Goal: Task Accomplishment & Management: Use online tool/utility

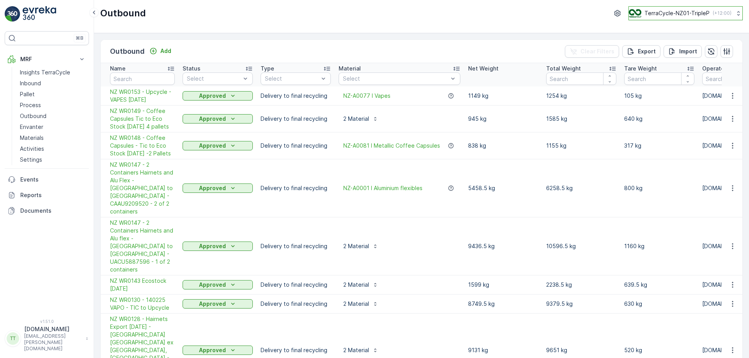
click at [654, 15] on p "TerraCycle-NZ01-TripleP" at bounding box center [676, 13] width 65 height 8
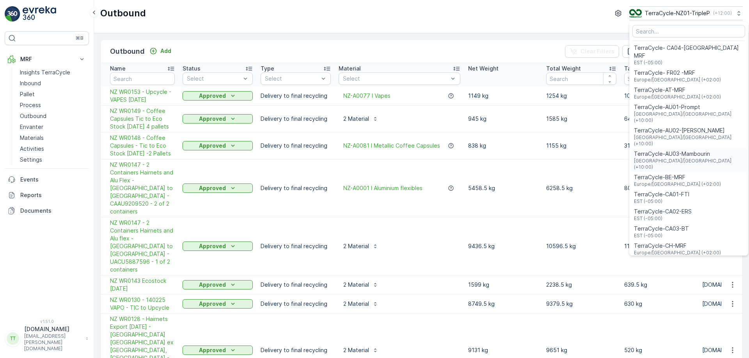
click at [676, 150] on span "TerraCycle-AU03-Mambourin" at bounding box center [689, 154] width 110 height 8
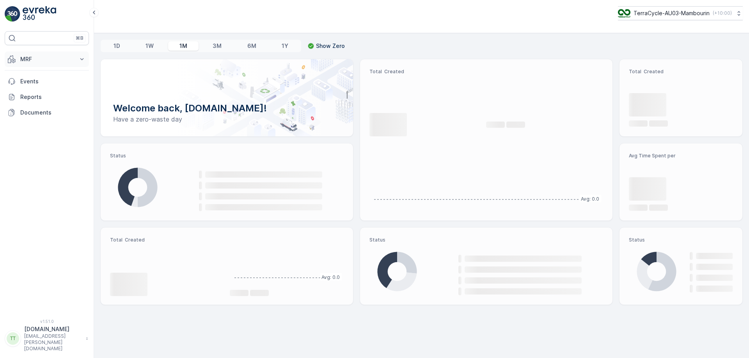
click at [59, 61] on p "MRF" at bounding box center [46, 59] width 53 height 8
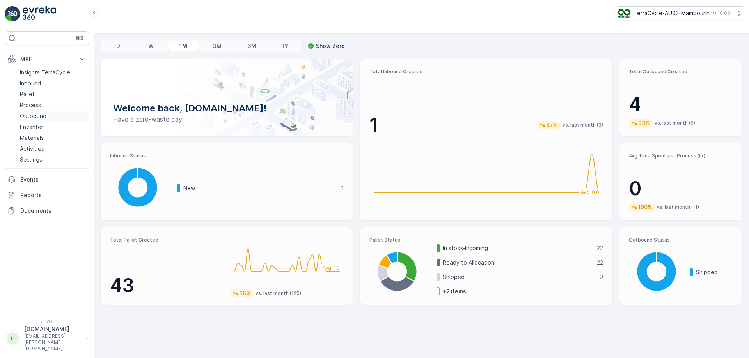
click at [36, 119] on p "Outbound" at bounding box center [33, 116] width 27 height 8
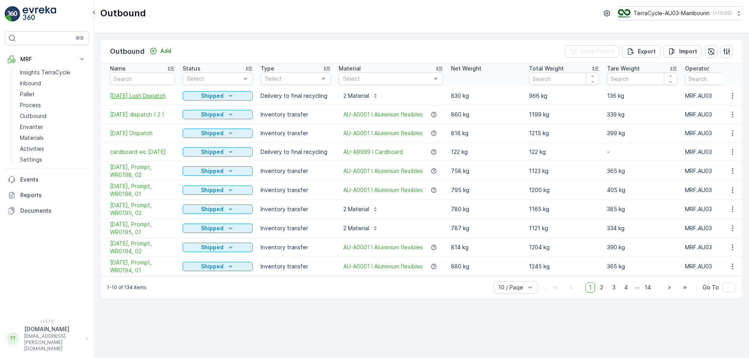
click at [144, 98] on span "23/09/25 Lush Dispatch" at bounding box center [142, 96] width 65 height 8
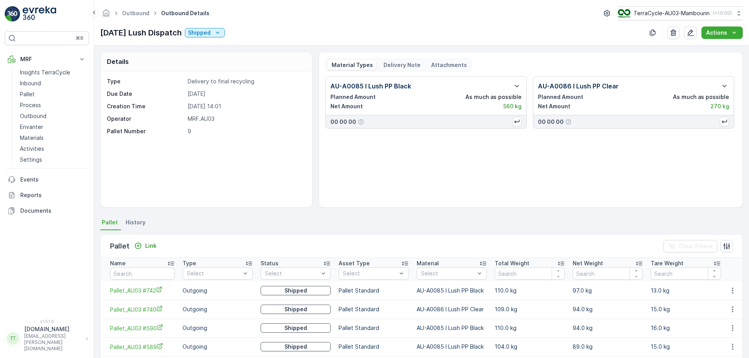
click at [403, 60] on div "Material Types Delivery Note Attachments" at bounding box center [398, 65] width 147 height 13
click at [397, 69] on div "Delivery Note" at bounding box center [401, 64] width 44 height 9
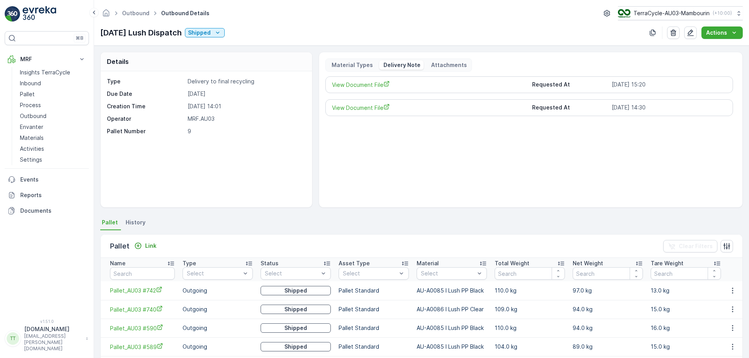
click at [365, 91] on div "View Document File Requested At 23.09.2025 15:20" at bounding box center [529, 84] width 408 height 17
click at [369, 86] on span "View Document File" at bounding box center [429, 85] width 194 height 8
click at [653, 15] on p "TerraCycle-AU03-Mambourin" at bounding box center [671, 13] width 76 height 8
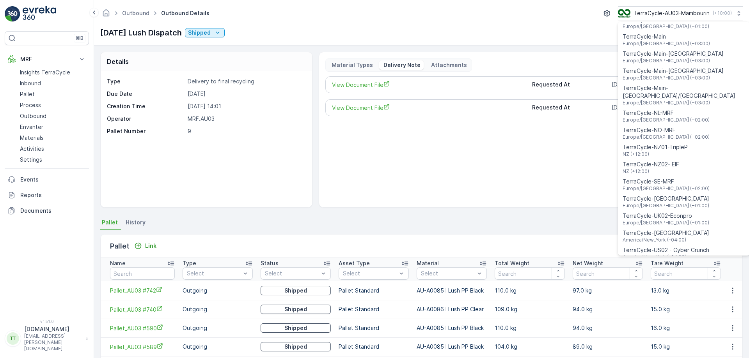
scroll to position [287, 0]
click at [665, 142] on span "TerraCycle-NZ01-TripleP" at bounding box center [655, 146] width 65 height 8
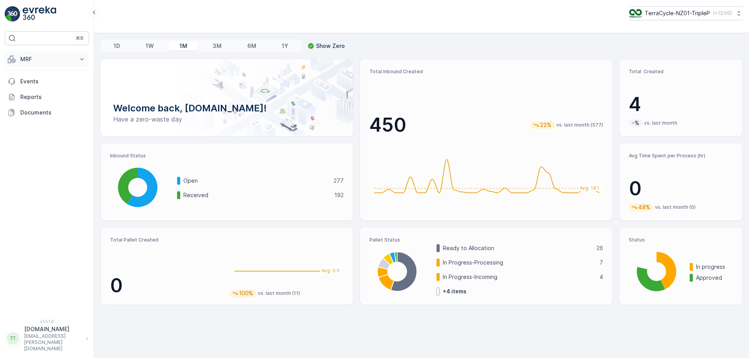
click at [49, 62] on p "MRF" at bounding box center [46, 59] width 53 height 8
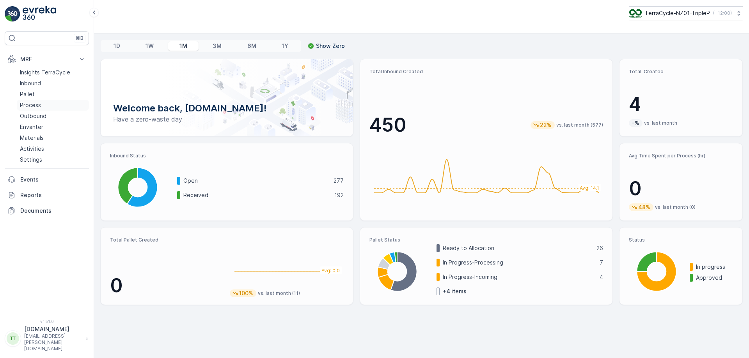
click at [39, 102] on p "Process" at bounding box center [30, 105] width 21 height 8
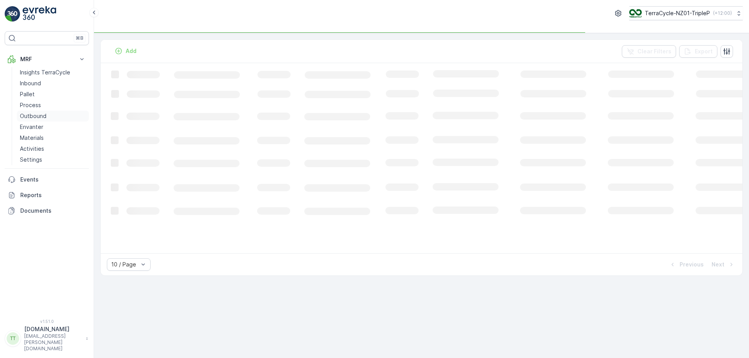
click at [33, 117] on p "Outbound" at bounding box center [33, 116] width 27 height 8
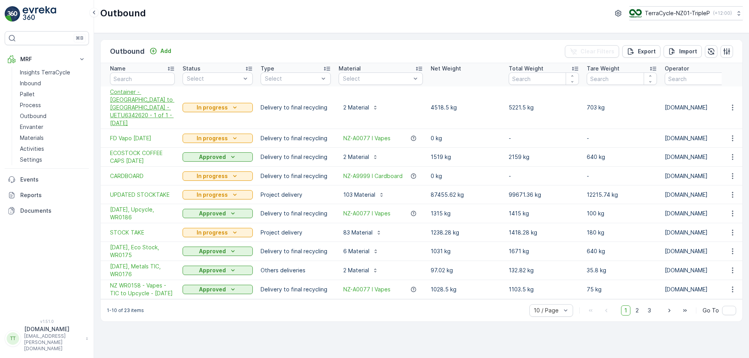
click at [143, 96] on span "Container - NZ to Canada - UETU6342620 - 1 of 1 - 25.09.25" at bounding box center [142, 107] width 65 height 39
click at [147, 135] on span "FD Vapo 19.08.25" at bounding box center [142, 139] width 65 height 8
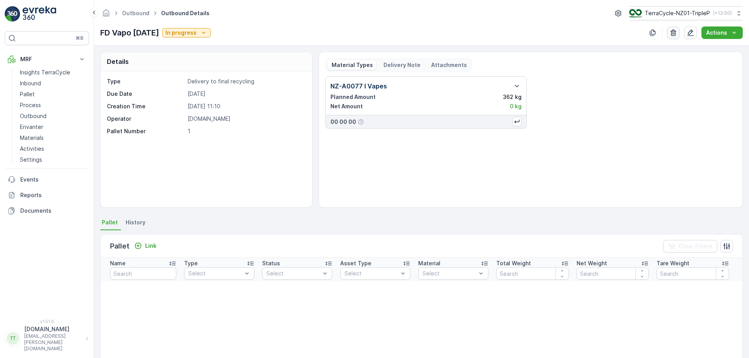
click at [672, 32] on icon "button" at bounding box center [673, 33] width 6 height 7
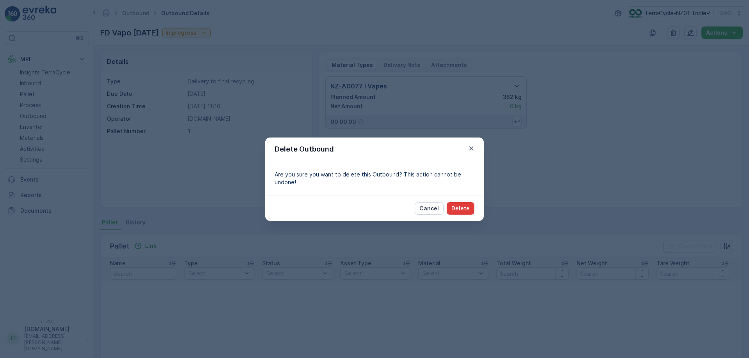
click at [468, 206] on p "Delete" at bounding box center [460, 209] width 18 height 8
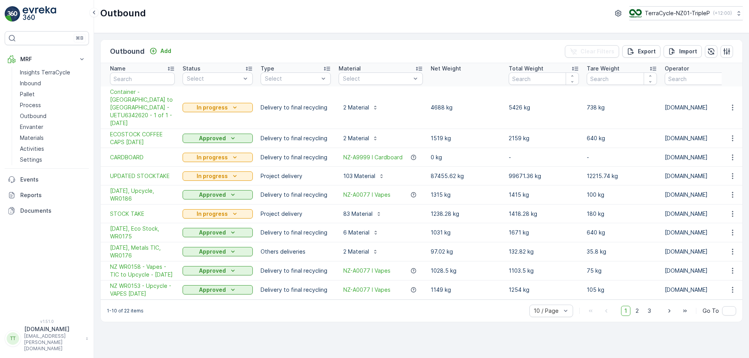
click at [342, 35] on div "Outbound Add Clear Filters Export Import Name Status Select Type Select Materia…" at bounding box center [421, 195] width 655 height 325
click at [144, 244] on span "13/05/2025, Metals TIC, WR0176" at bounding box center [142, 252] width 65 height 16
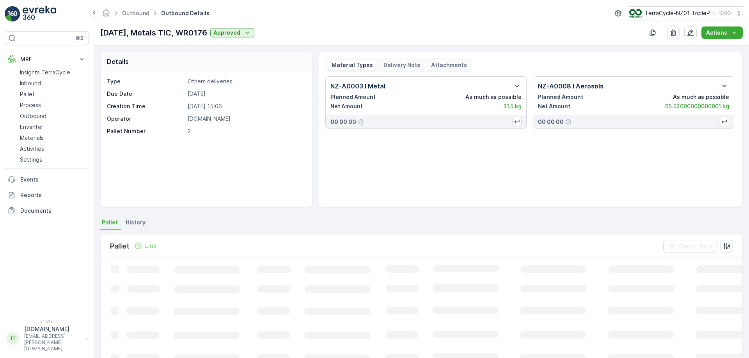
click at [403, 66] on p "Delivery Note" at bounding box center [401, 65] width 38 height 8
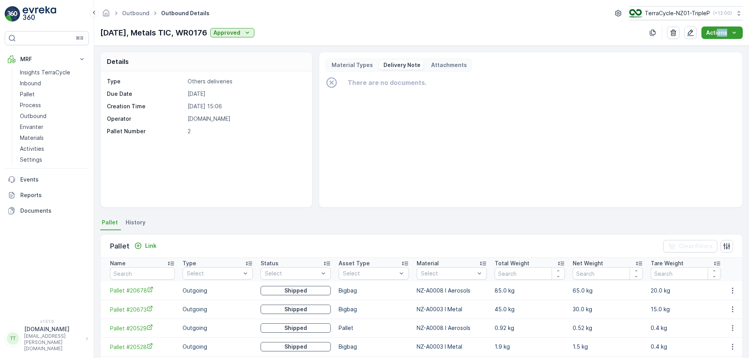
drag, startPoint x: 718, startPoint y: 40, endPoint x: 728, endPoint y: 34, distance: 12.0
click at [728, 34] on div "Outbound Outbound Details TerraCycle-NZ01-TripleP ( +12:00 ) 13/05/2025, Metals…" at bounding box center [421, 23] width 655 height 46
click at [728, 34] on div "Actions" at bounding box center [722, 33] width 32 height 8
click at [708, 50] on span "Create Delivery Note" at bounding box center [718, 48] width 56 height 8
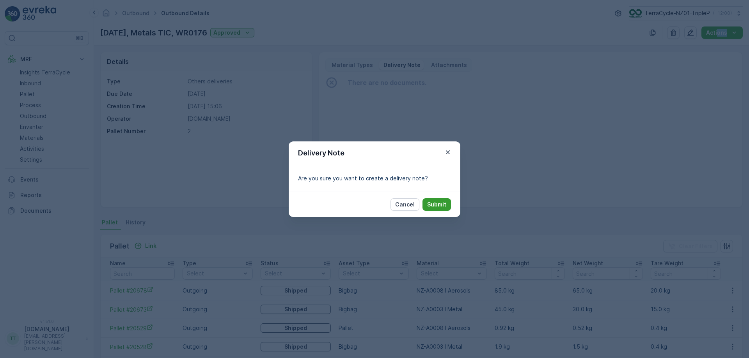
click at [431, 200] on button "Submit" at bounding box center [436, 205] width 28 height 12
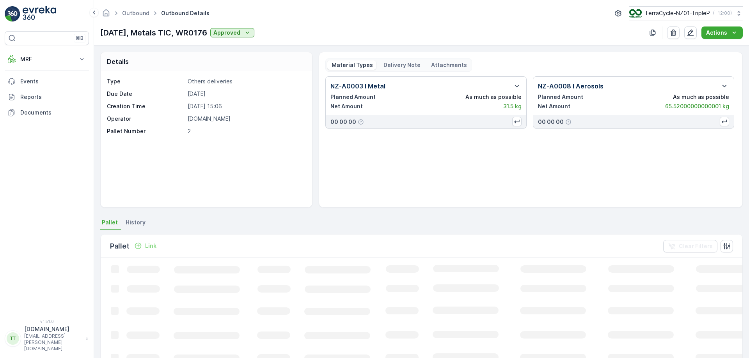
click at [398, 66] on p "Delivery Note" at bounding box center [401, 65] width 38 height 8
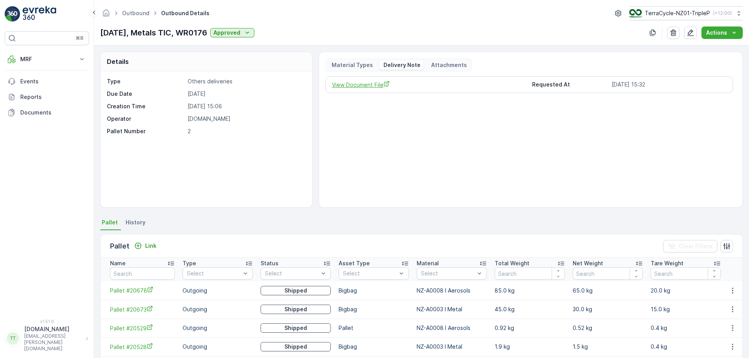
click at [366, 86] on span "View Document File" at bounding box center [429, 85] width 194 height 8
click at [664, 11] on p "TerraCycle-NZ01-TripleP" at bounding box center [676, 13] width 65 height 8
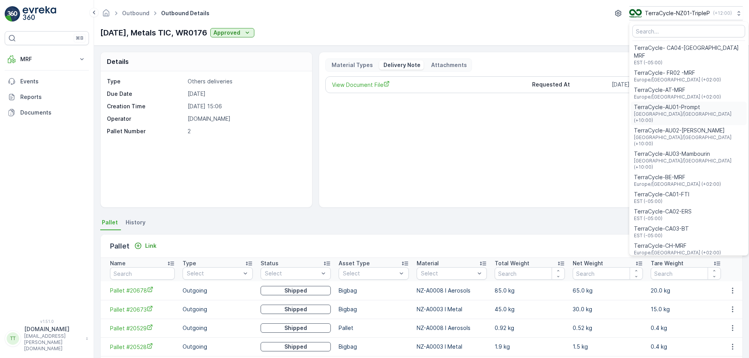
click at [666, 103] on span "TerraCycle-AU01-Prompt" at bounding box center [689, 107] width 110 height 8
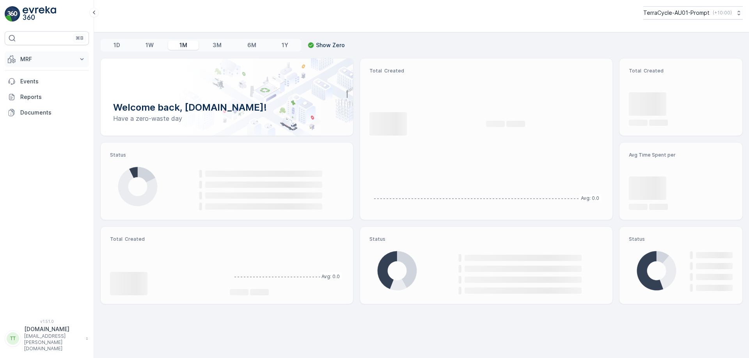
click at [39, 63] on button "MRF" at bounding box center [47, 59] width 84 height 16
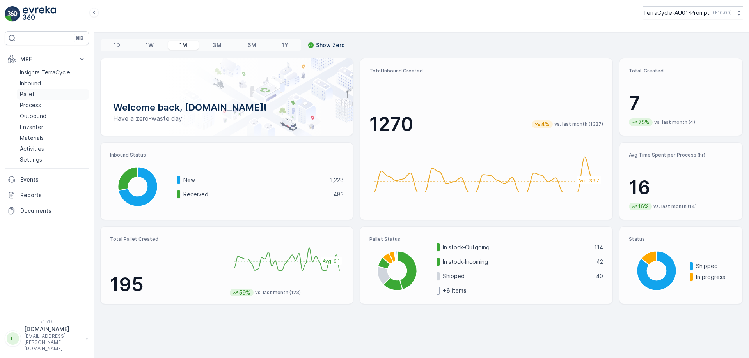
click at [46, 94] on link "Pallet" at bounding box center [53, 94] width 72 height 11
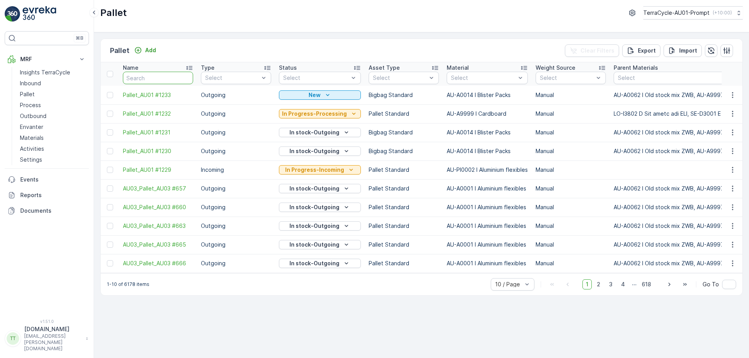
click at [151, 80] on input "text" at bounding box center [158, 78] width 70 height 12
type input "1012"
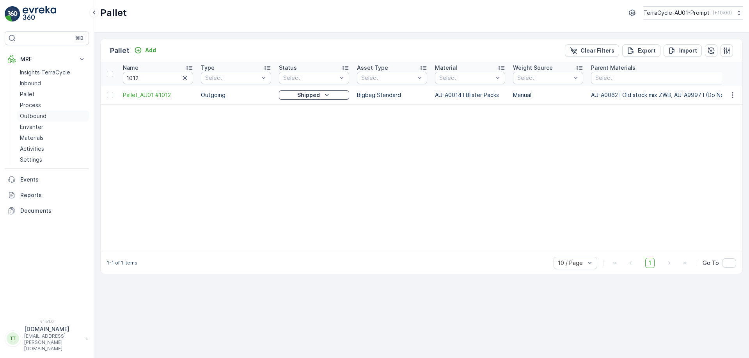
click at [47, 119] on link "Outbound" at bounding box center [53, 116] width 72 height 11
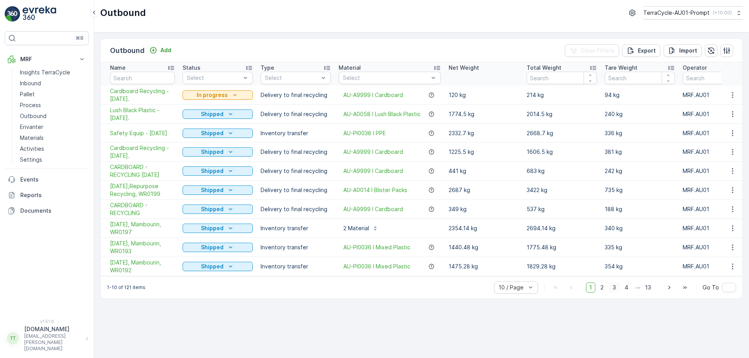
click at [615, 293] on span "3" at bounding box center [614, 288] width 11 height 10
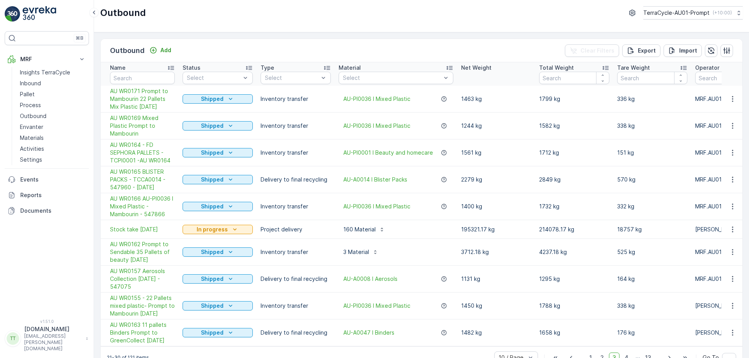
scroll to position [21, 0]
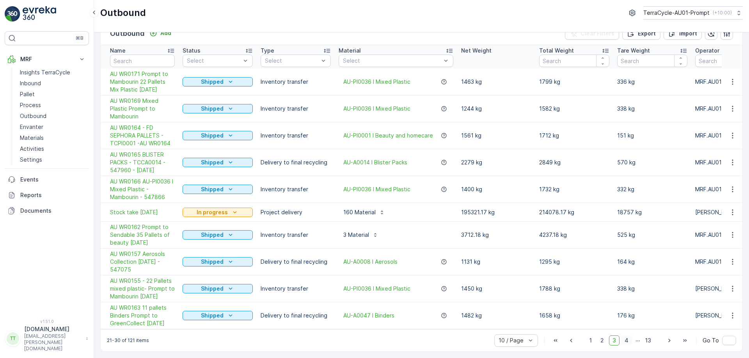
click at [624, 337] on span "4" at bounding box center [626, 341] width 11 height 10
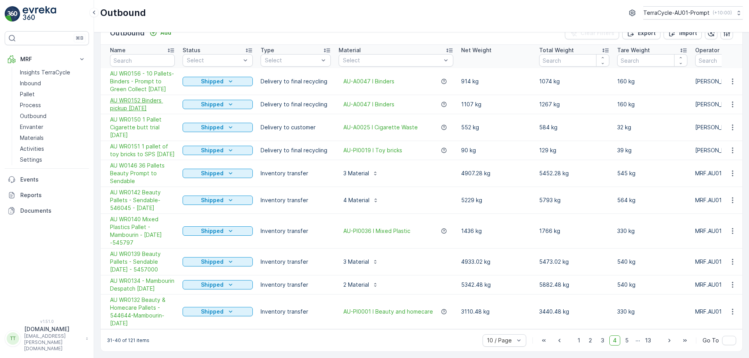
click at [144, 106] on span "AU WR0152 Binders pickup [DATE]" at bounding box center [142, 105] width 65 height 16
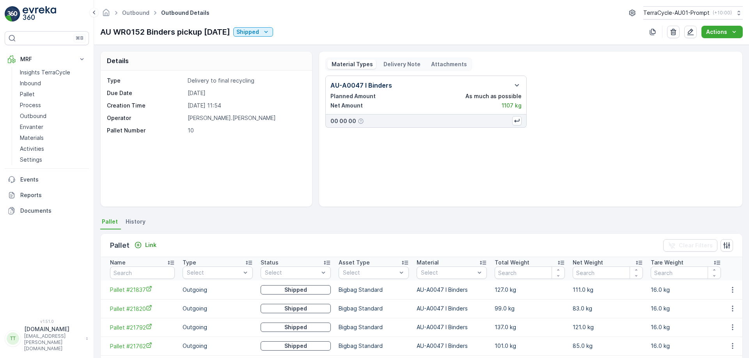
click at [391, 58] on div "Material Types Delivery Note Attachments" at bounding box center [398, 64] width 147 height 13
click at [392, 62] on p "Delivery Note" at bounding box center [401, 64] width 38 height 8
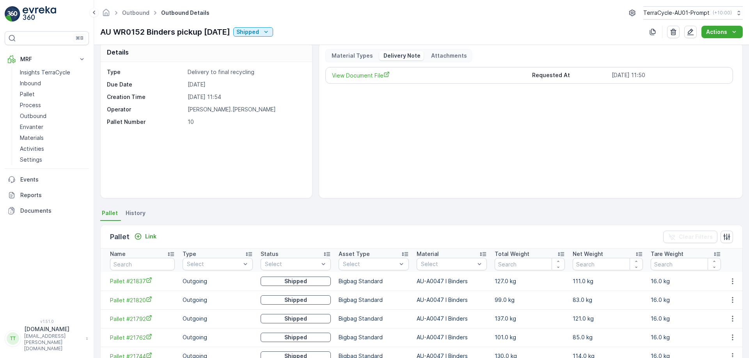
scroll to position [7, 0]
click at [353, 79] on span "View Document File" at bounding box center [429, 77] width 194 height 8
click at [715, 34] on p "Actions" at bounding box center [716, 32] width 21 height 8
click at [706, 46] on span "Create Delivery Note" at bounding box center [718, 47] width 56 height 8
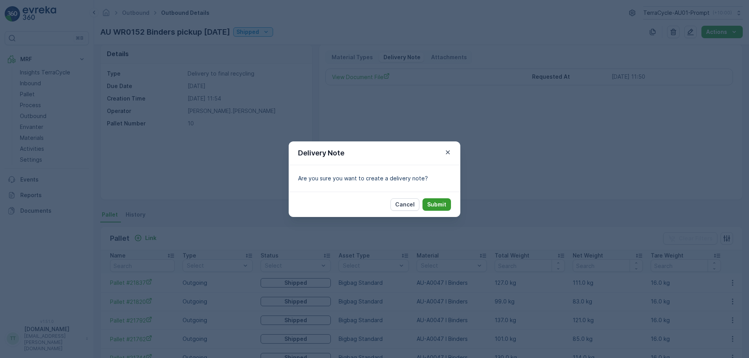
click at [435, 208] on p "Submit" at bounding box center [436, 205] width 19 height 8
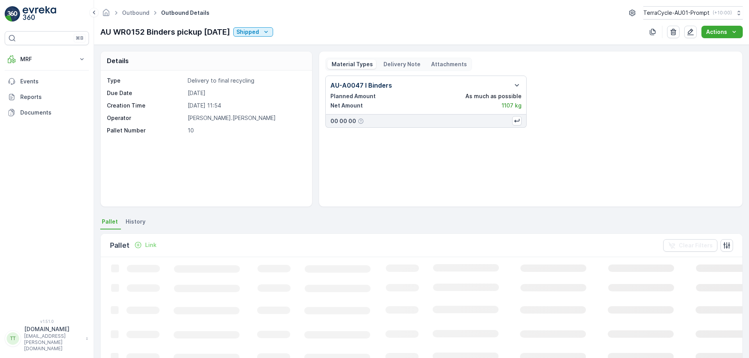
click at [396, 62] on p "Delivery Note" at bounding box center [401, 64] width 38 height 8
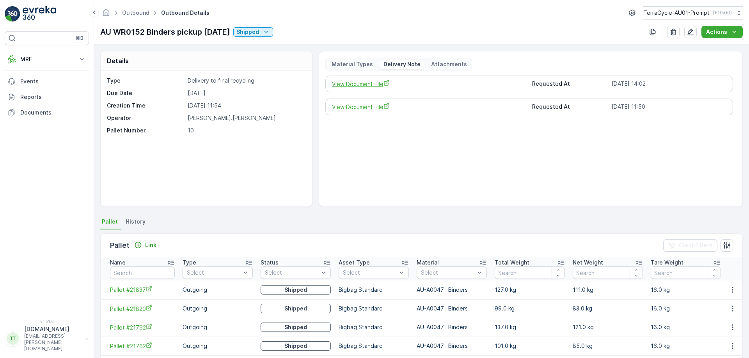
click at [374, 82] on span "View Document File" at bounding box center [429, 84] width 194 height 8
